Goal: Find specific page/section: Find specific page/section

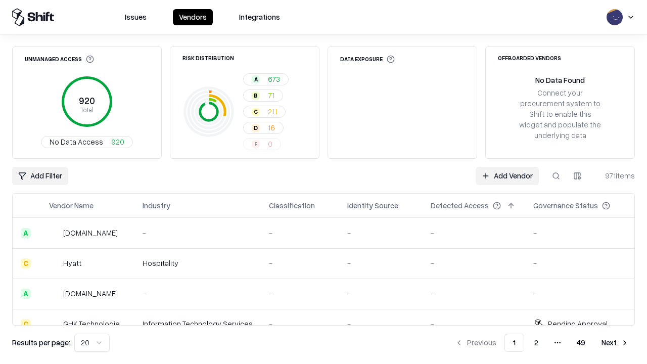
click at [92, 343] on html "Issues Vendors Integrations Unmanaged Access 920 Total No Data Access 920 Risk …" at bounding box center [323, 182] width 647 height 364
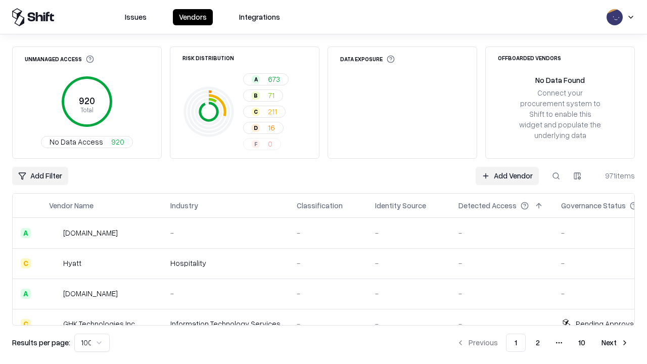
click at [615, 343] on button "Next" at bounding box center [614, 342] width 39 height 18
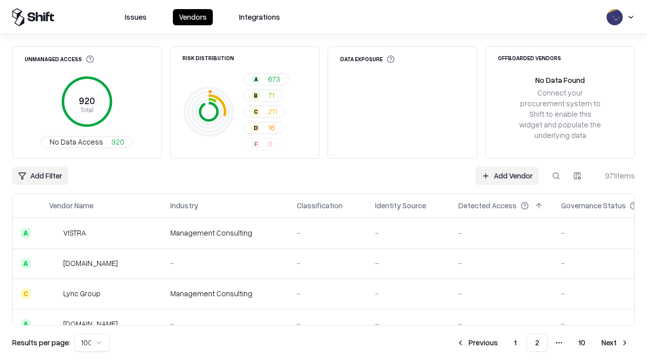
click at [615, 343] on button "Next" at bounding box center [614, 342] width 39 height 18
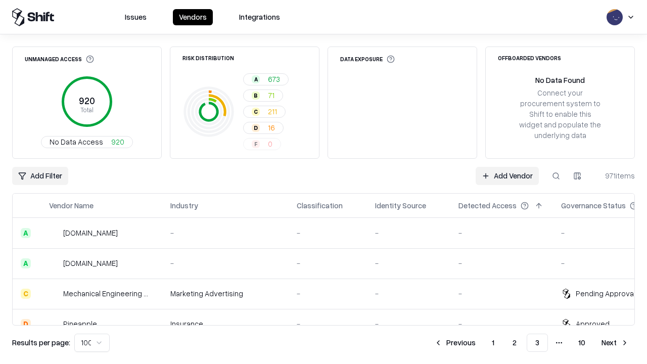
click at [615, 343] on button "Next" at bounding box center [614, 342] width 39 height 18
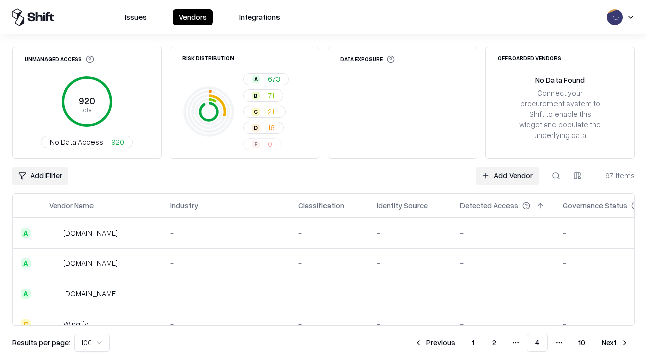
click at [615, 343] on button "Next" at bounding box center [614, 342] width 39 height 18
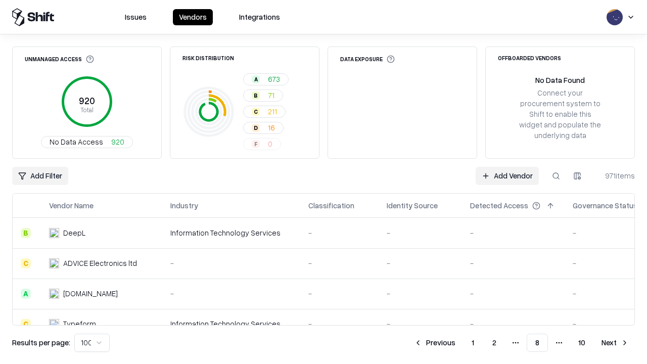
click at [615, 343] on button "Next" at bounding box center [614, 342] width 39 height 18
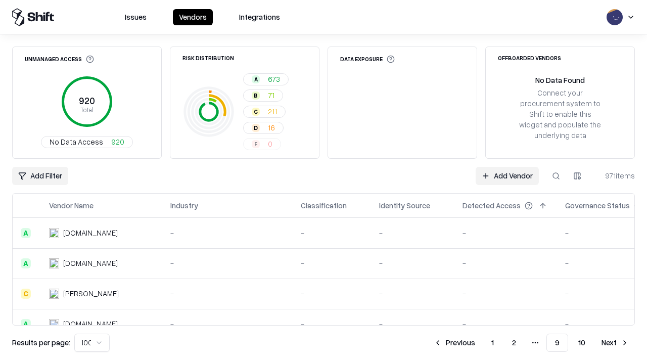
click at [615, 343] on button "Next" at bounding box center [614, 342] width 39 height 18
click at [477, 343] on button "Previous" at bounding box center [477, 342] width 54 height 18
click at [454, 343] on button "Previous" at bounding box center [454, 342] width 54 height 18
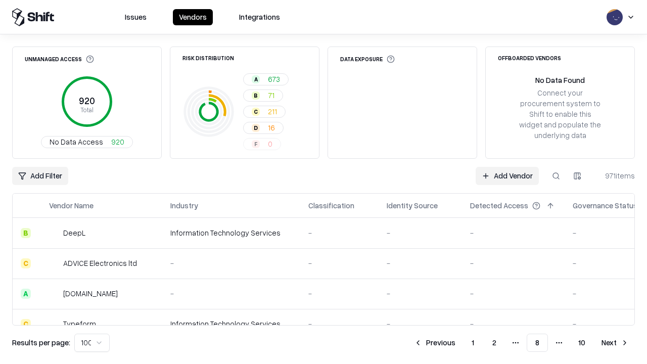
click at [434, 343] on button "Previous" at bounding box center [435, 342] width 54 height 18
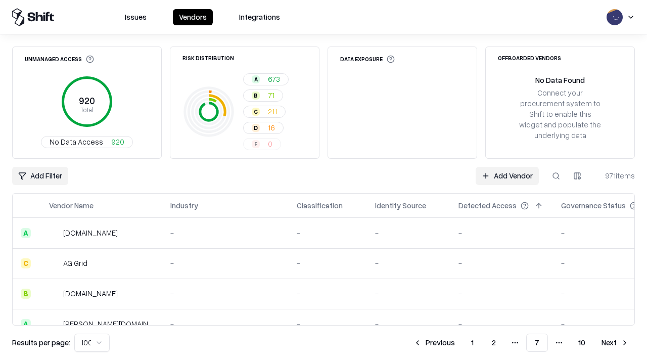
click at [434, 343] on button "Previous" at bounding box center [434, 342] width 54 height 18
click at [434, 343] on button "Previous" at bounding box center [435, 342] width 54 height 18
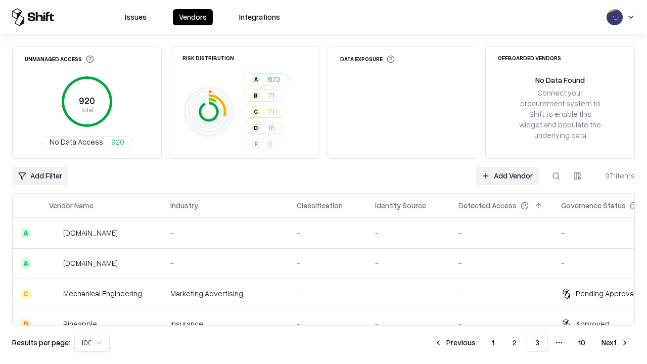
click at [455, 343] on button "Previous" at bounding box center [455, 342] width 54 height 18
